Goal: Information Seeking & Learning: Learn about a topic

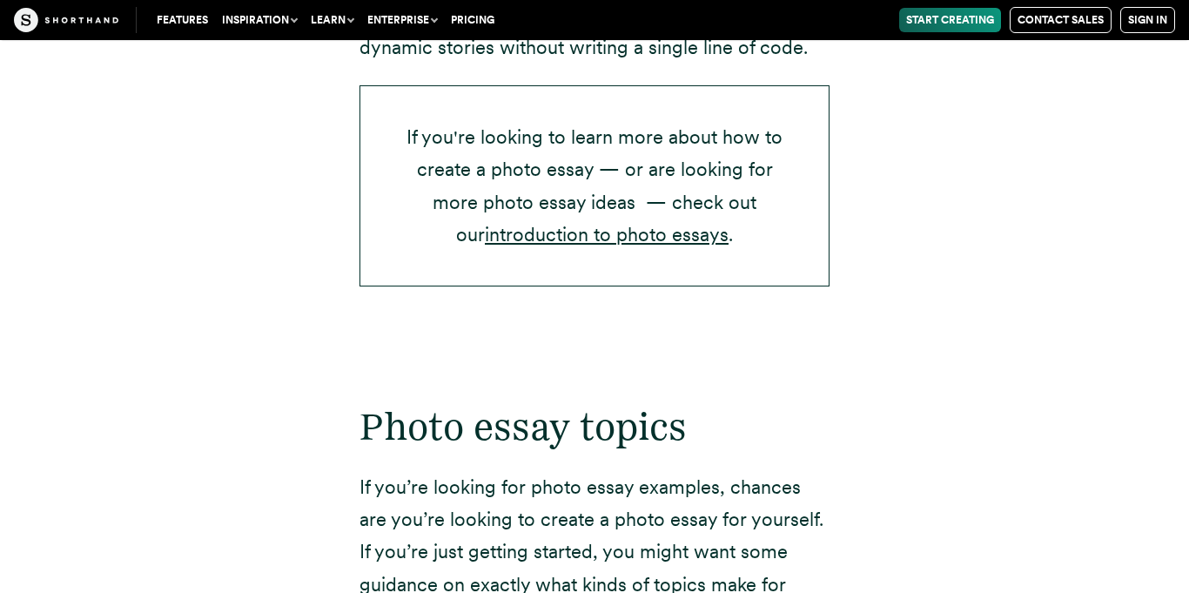
scroll to position [3003, 0]
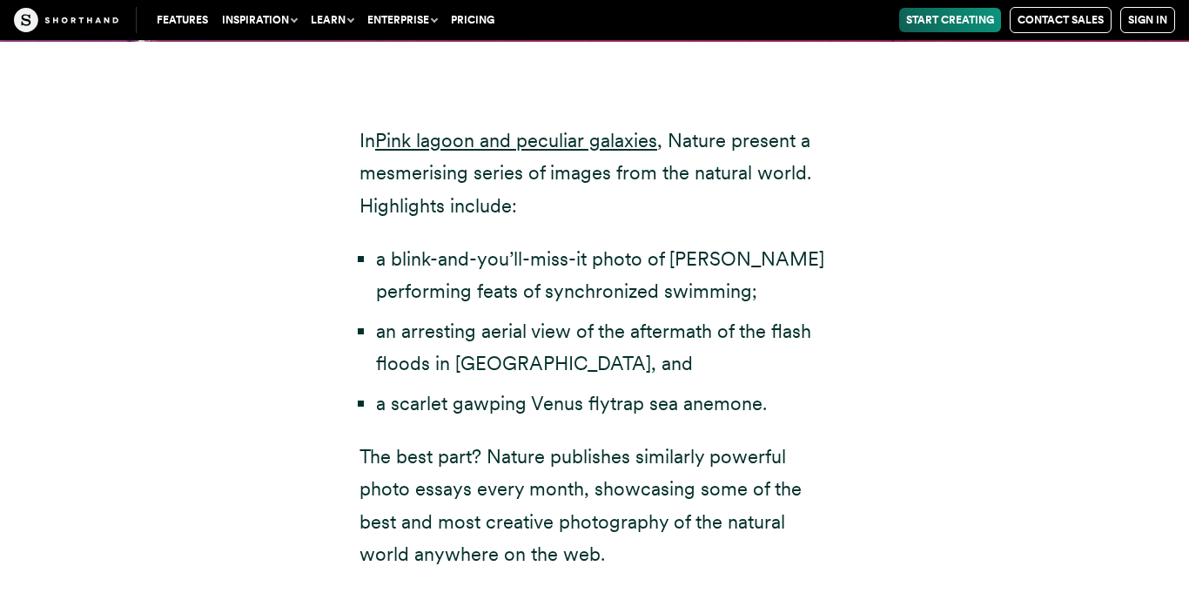
scroll to position [5869, 0]
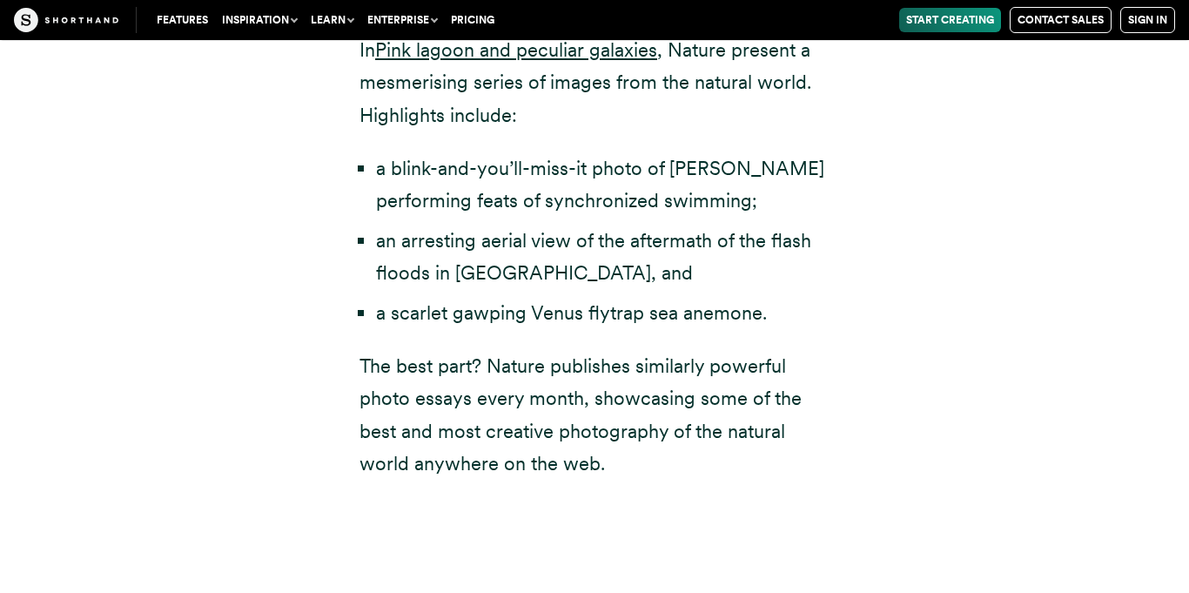
click at [830, 253] on div "In Pink lagoon and peculiar galaxies , Nature present a mesmerising series of i…" at bounding box center [595, 274] width 540 height 646
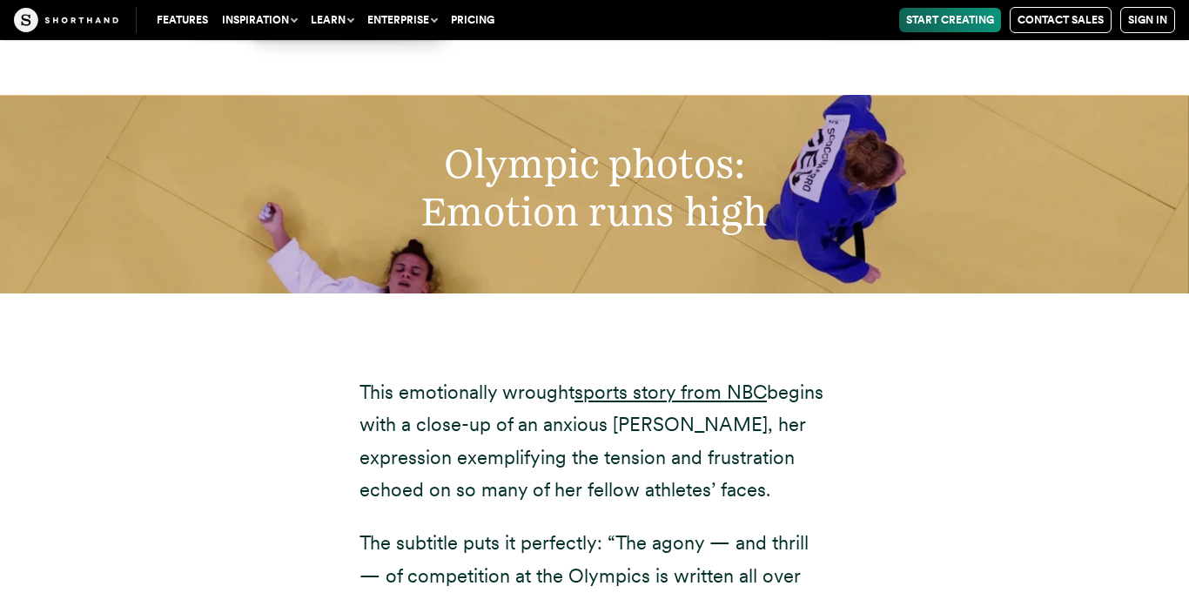
scroll to position [9933, 0]
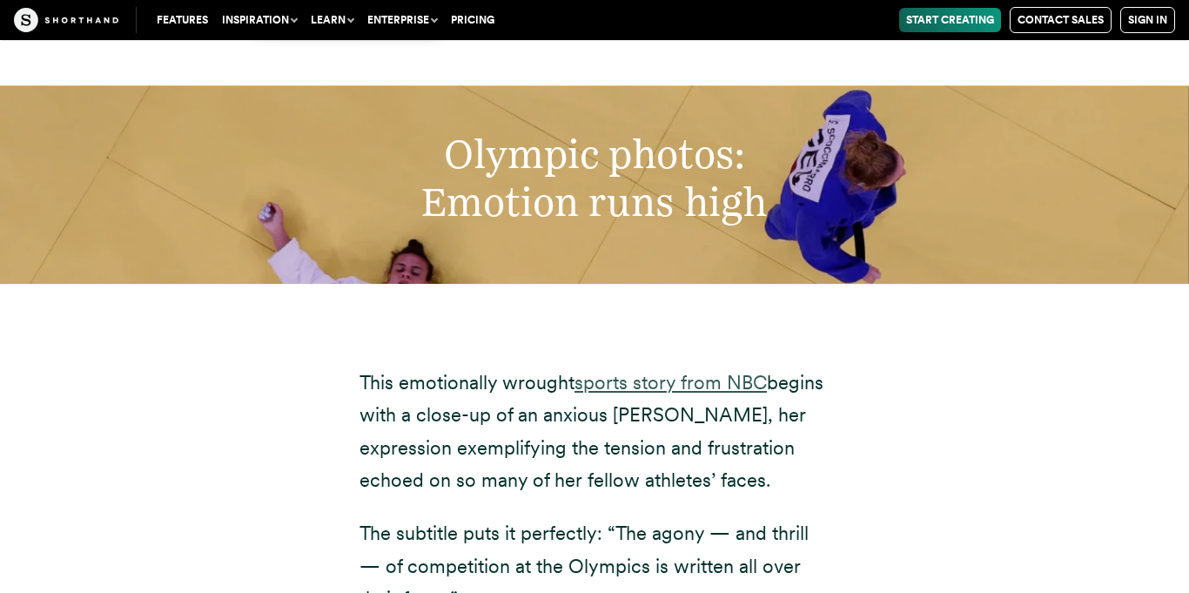
click at [674, 371] on link "sports story from NBC" at bounding box center [671, 382] width 192 height 23
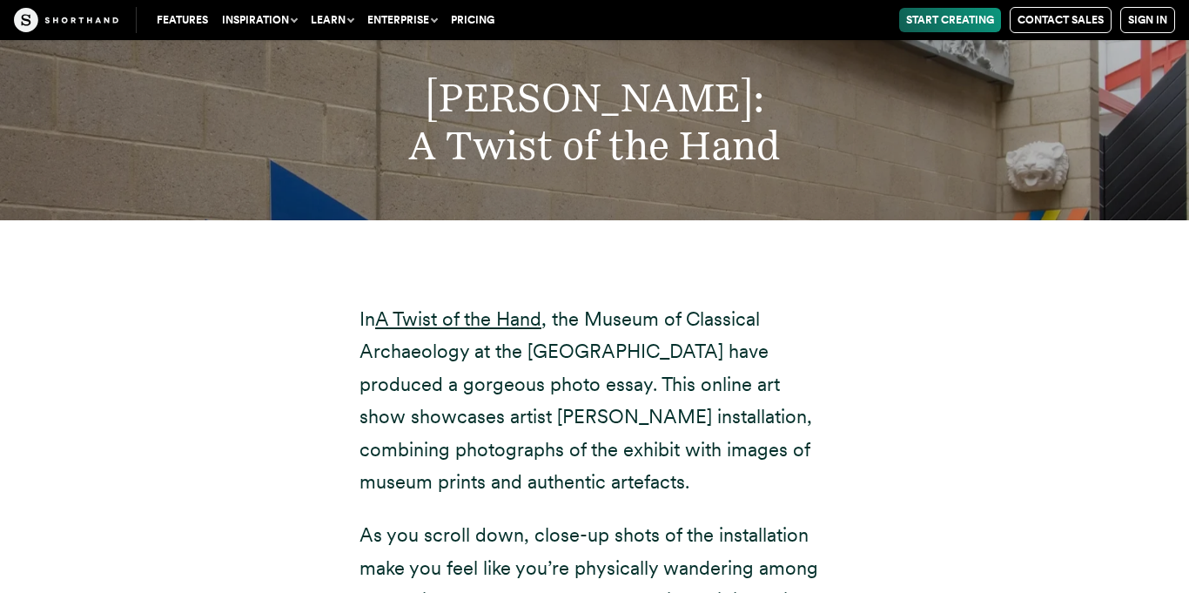
scroll to position [12474, 0]
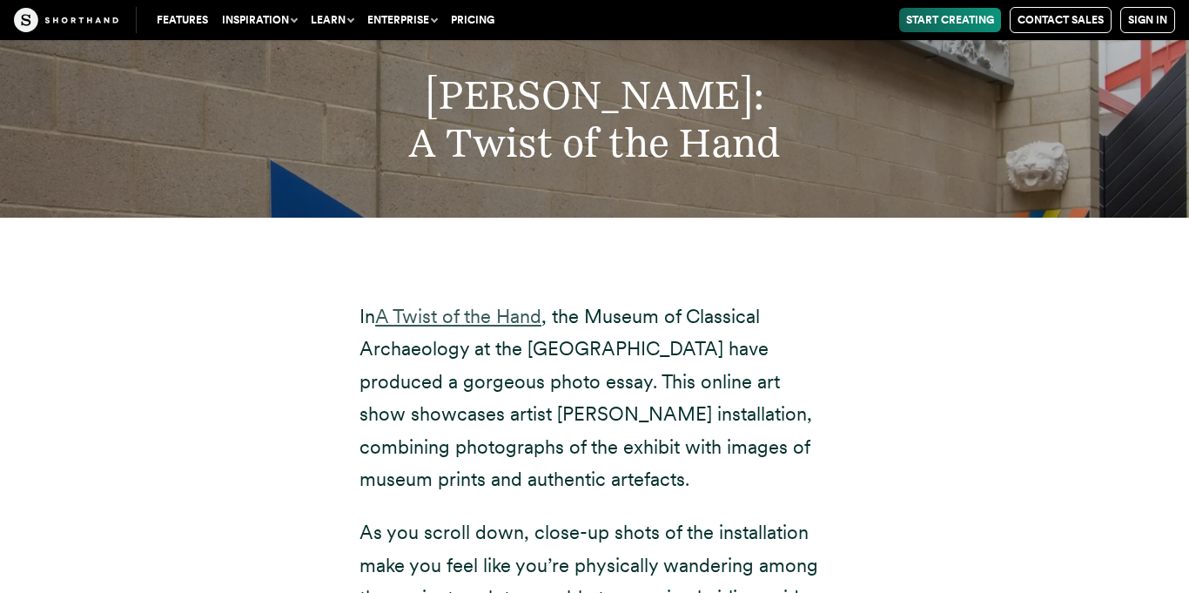
click at [521, 305] on link "A Twist of the Hand" at bounding box center [458, 316] width 166 height 23
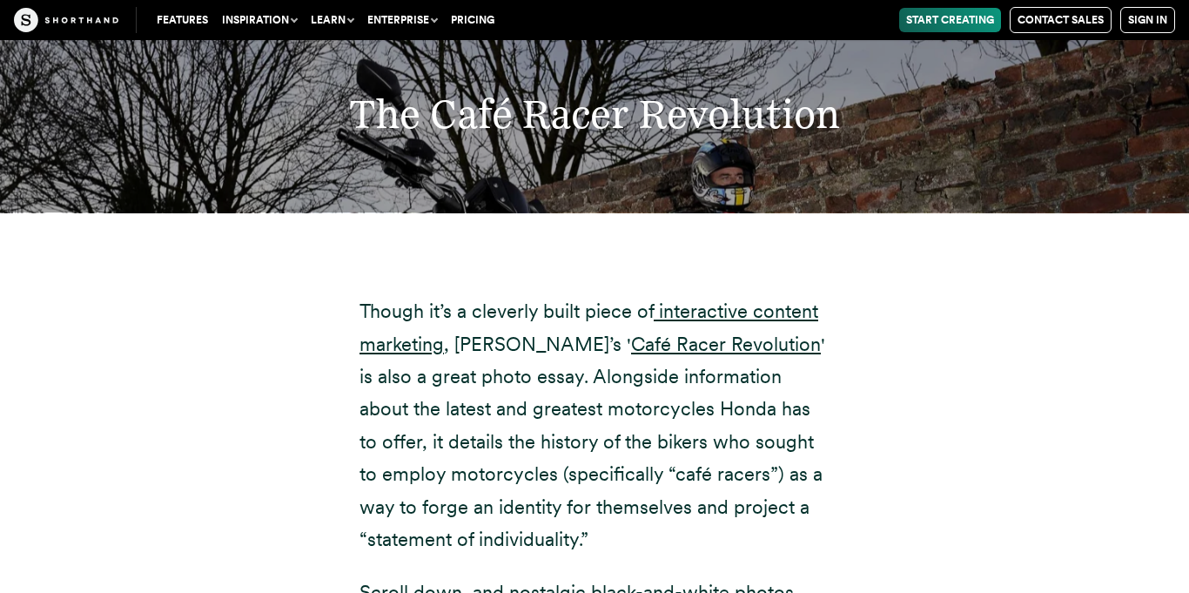
scroll to position [14751, 0]
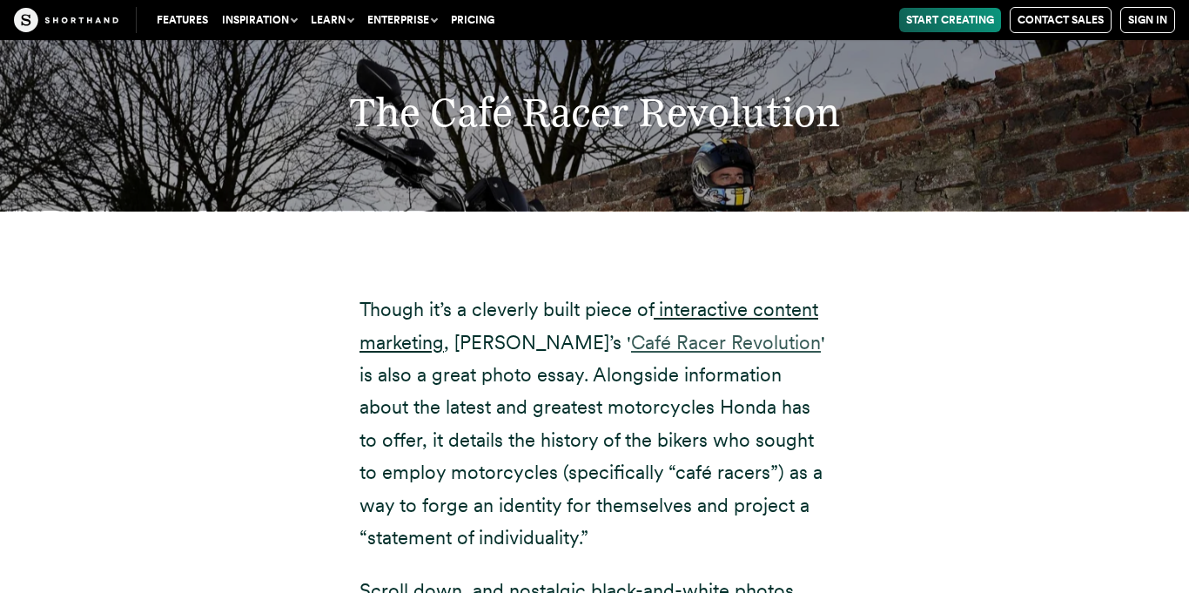
click at [687, 331] on link "Café Racer Revolution" at bounding box center [726, 342] width 190 height 23
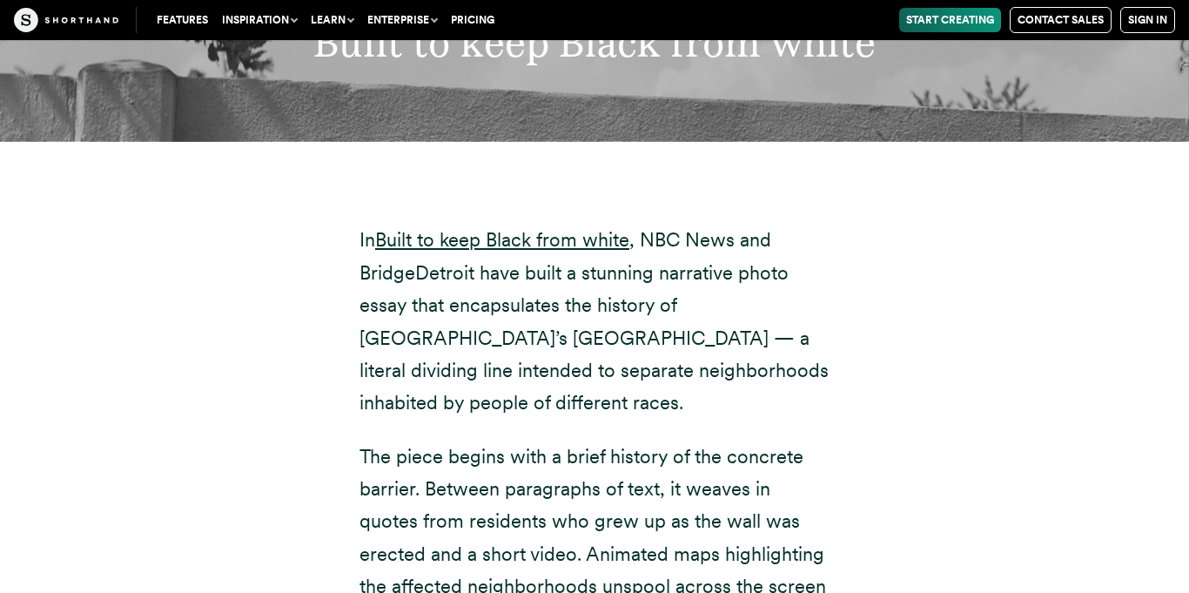
scroll to position [17179, 0]
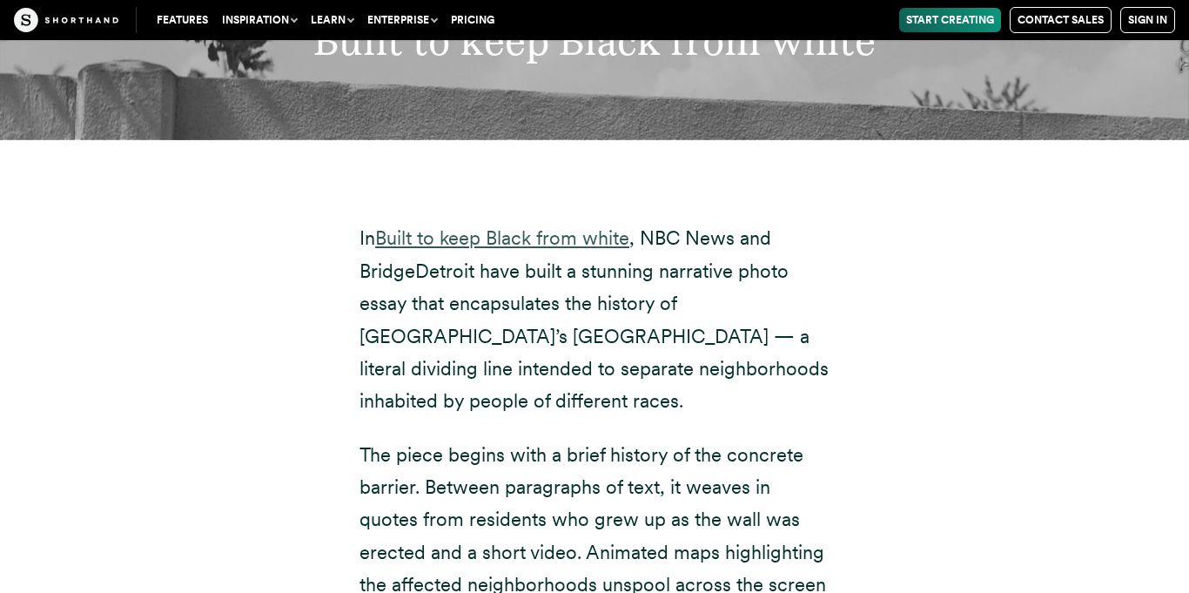
click at [572, 226] on link "Built to keep Black from white" at bounding box center [502, 237] width 254 height 23
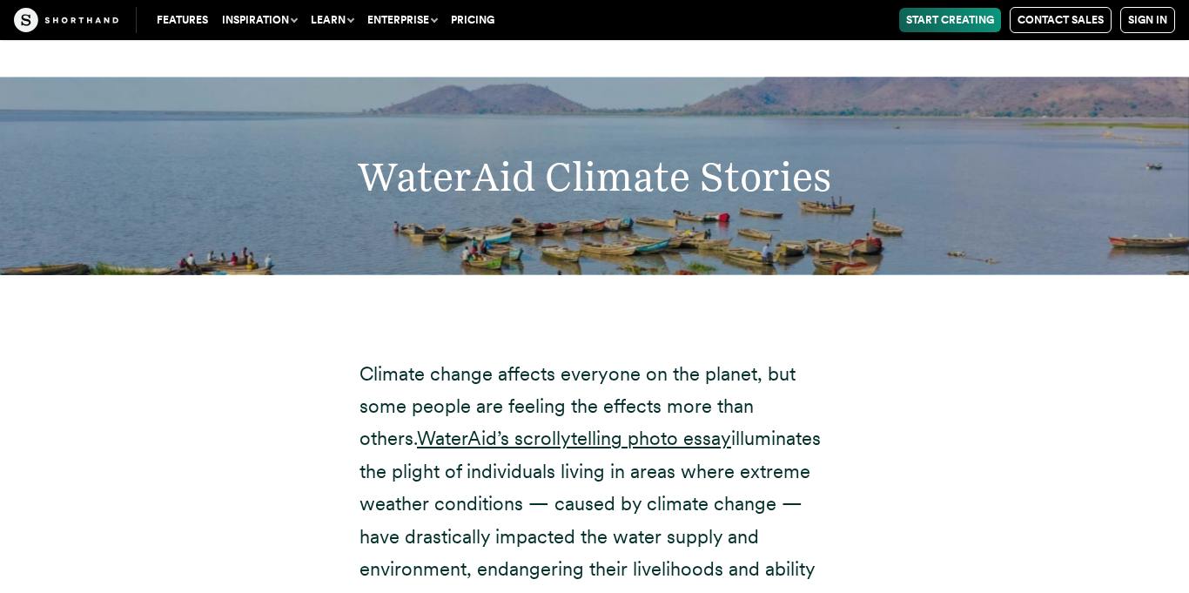
scroll to position [23724, 0]
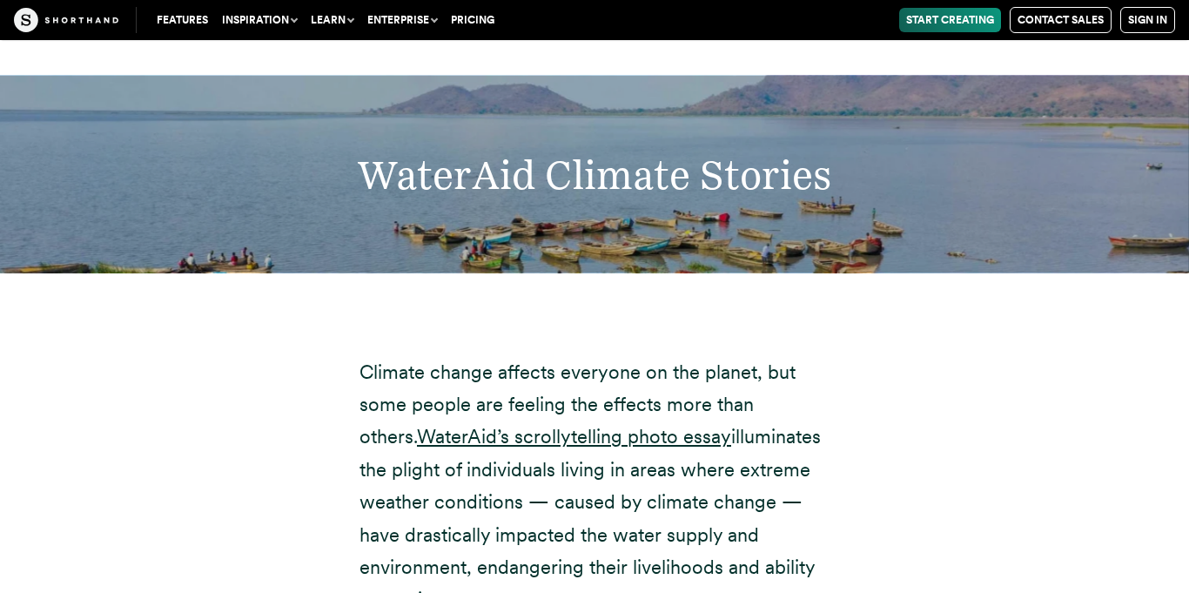
click at [638, 356] on p "Climate change affects everyone on the planet, but some people are feeling the …" at bounding box center [595, 486] width 470 height 260
click at [633, 425] on link "WaterAid’s scrollytelling photo essay" at bounding box center [574, 436] width 314 height 23
